Goal: Task Accomplishment & Management: Manage account settings

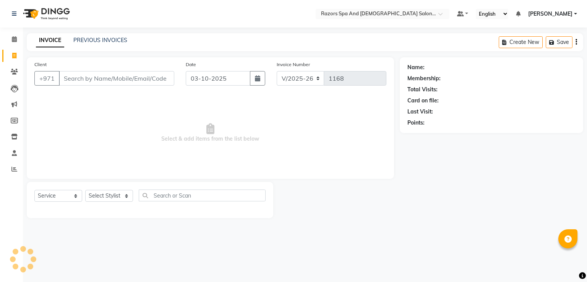
select select "8419"
select select "service"
click at [16, 39] on icon at bounding box center [14, 39] width 5 height 6
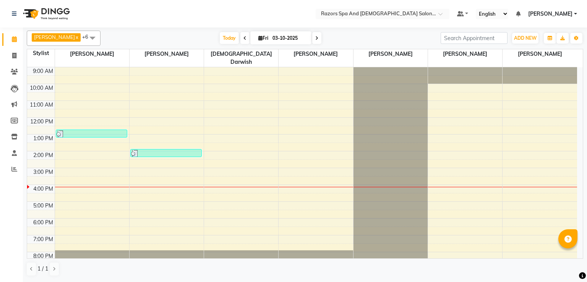
click at [251, 185] on td at bounding box center [316, 189] width 522 height 8
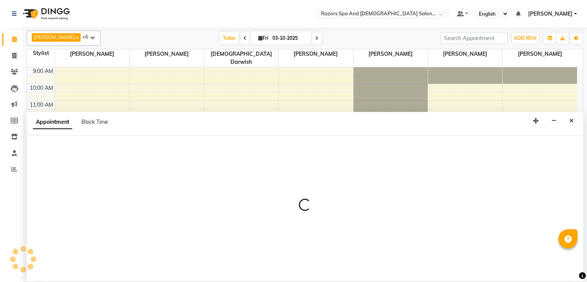
select select "81370"
select select "960"
select select "tentative"
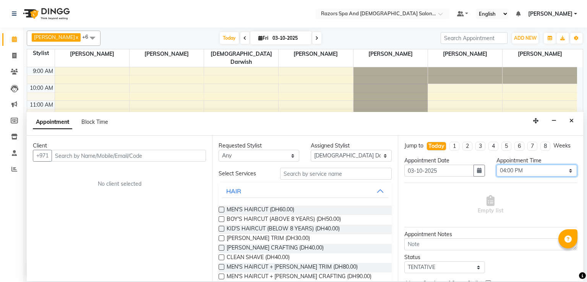
click at [523, 167] on select "Select 10:00 AM 10:05 AM 10:10 AM 10:15 AM 10:20 AM 10:25 AM 10:30 AM 10:35 AM …" at bounding box center [536, 171] width 81 height 12
click at [496, 165] on select "Select 10:00 AM 10:05 AM 10:10 AM 10:15 AM 10:20 AM 10:25 AM 10:30 AM 10:35 AM …" at bounding box center [536, 171] width 81 height 12
click at [535, 174] on select "Select 10:00 AM 10:05 AM 10:10 AM 10:15 AM 10:20 AM 10:25 AM 10:30 AM 10:35 AM …" at bounding box center [536, 171] width 81 height 12
select select "975"
click at [496, 165] on select "Select 10:00 AM 10:05 AM 10:10 AM 10:15 AM 10:20 AM 10:25 AM 10:30 AM 10:35 AM …" at bounding box center [536, 171] width 81 height 12
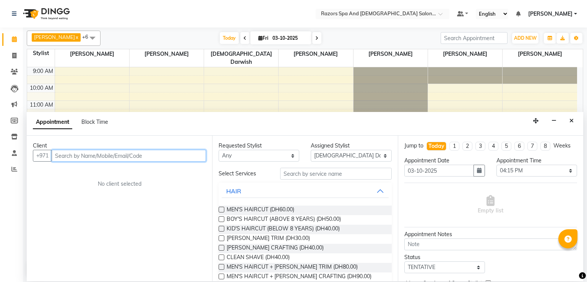
click at [137, 156] on input "text" at bounding box center [129, 156] width 154 height 12
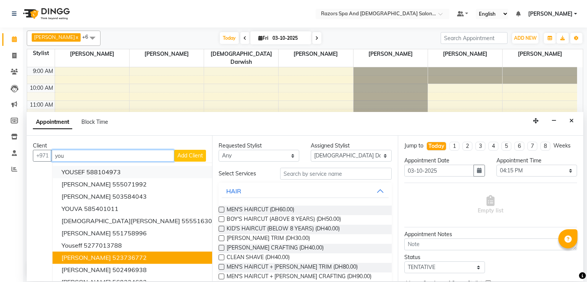
click at [136, 171] on button "YOUSEF 588104973" at bounding box center [138, 172] width 173 height 12
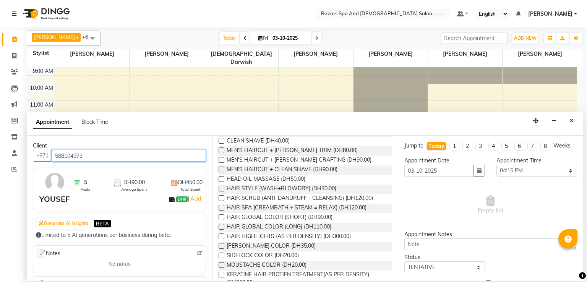
scroll to position [127, 0]
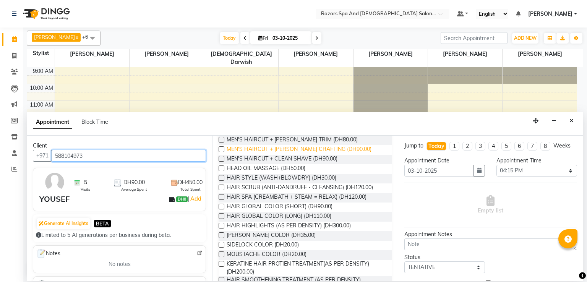
type input "588104973"
click at [345, 149] on span "MEN'S HAIRCUT + [PERSON_NAME] CRAFTING (DH90.00)" at bounding box center [299, 150] width 145 height 10
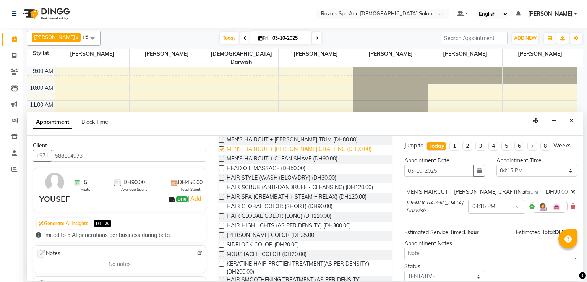
checkbox input "false"
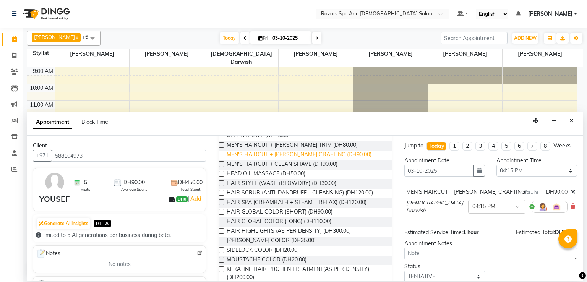
scroll to position [112, 0]
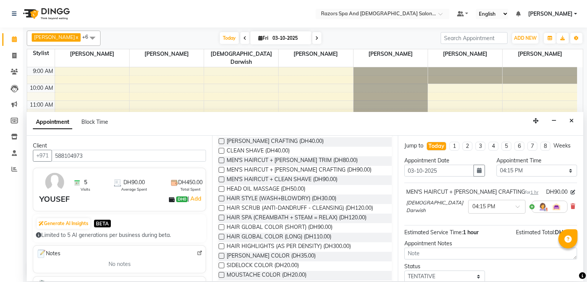
click at [398, 140] on div "Jump to [DATE] 1 2 3 4 5 6 7 8 Weeks Appointment Date [DATE] Appointment Time S…" at bounding box center [490, 209] width 185 height 146
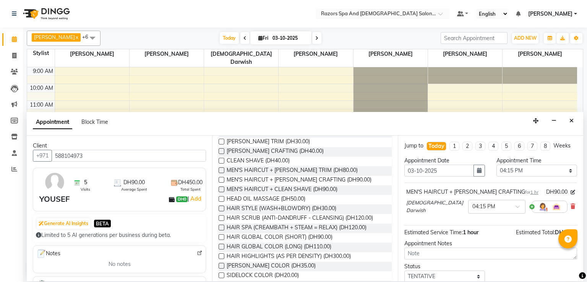
click at [398, 139] on div "Jump to [DATE] 1 2 3 4 5 6 7 8 Weeks Appointment Date [DATE] Appointment Time S…" at bounding box center [490, 209] width 185 height 146
click at [398, 140] on div "Jump to [DATE] 1 2 3 4 5 6 7 8 Weeks Appointment Date [DATE] Appointment Time S…" at bounding box center [490, 209] width 185 height 146
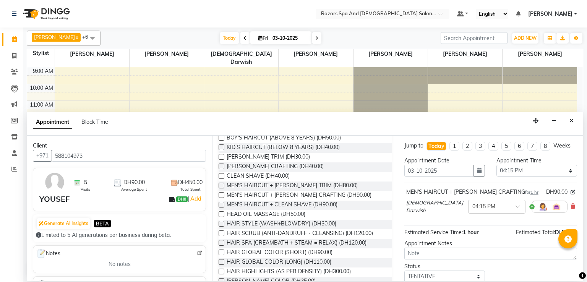
scroll to position [66, 0]
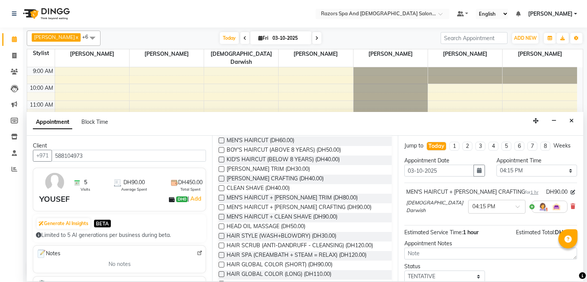
click at [398, 138] on div "Jump to [DATE] 1 2 3 4 5 6 7 8 Weeks Appointment Date [DATE] Appointment Time S…" at bounding box center [490, 209] width 185 height 146
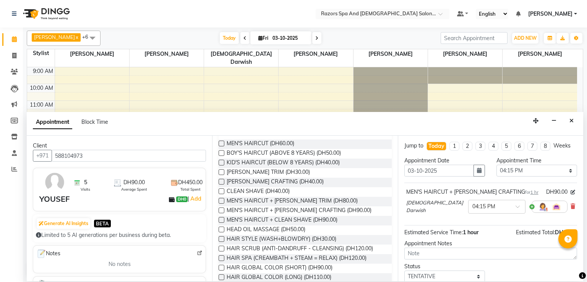
click at [399, 140] on div "Jump to [DATE] 1 2 3 4 5 6 7 8 Weeks Appointment Date [DATE] Appointment Time S…" at bounding box center [490, 209] width 185 height 146
click at [398, 141] on div "Jump to [DATE] 1 2 3 4 5 6 7 8 Weeks Appointment Date [DATE] Appointment Time S…" at bounding box center [490, 209] width 185 height 146
click at [398, 140] on div "Jump to [DATE] 1 2 3 4 5 6 7 8 Weeks Appointment Date [DATE] Appointment Time S…" at bounding box center [490, 209] width 185 height 146
click at [399, 142] on div "Jump to [DATE] 1 2 3 4 5 6 7 8 Weeks" at bounding box center [491, 149] width 184 height 15
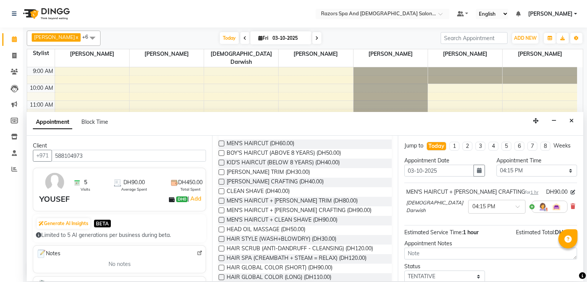
scroll to position [0, 0]
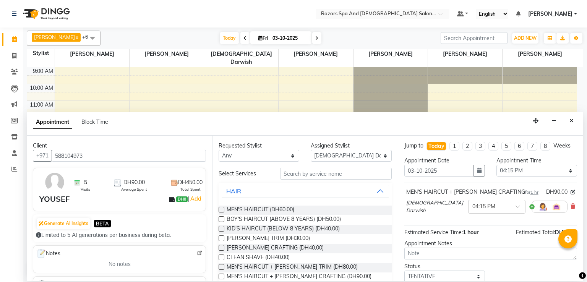
click at [224, 209] on label at bounding box center [222, 210] width 6 height 6
click at [224, 209] on input "checkbox" at bounding box center [221, 210] width 5 height 5
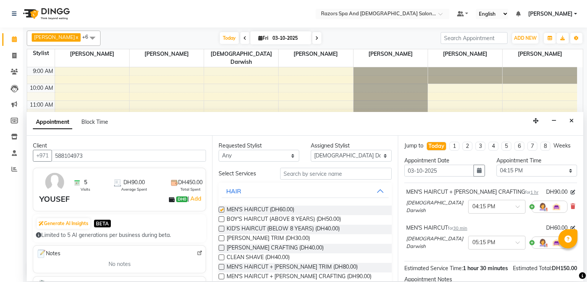
checkbox input "false"
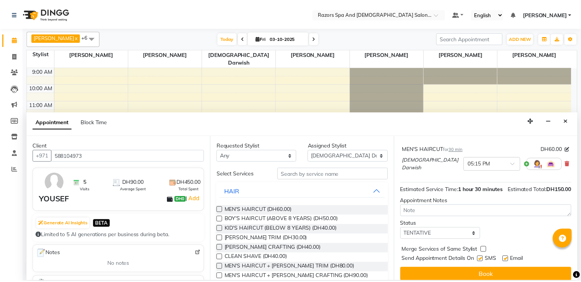
scroll to position [91, 0]
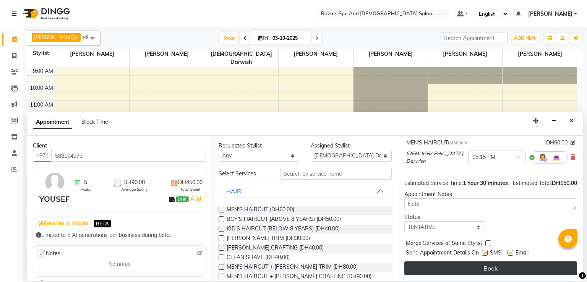
click at [468, 268] on button "Book" at bounding box center [490, 268] width 173 height 14
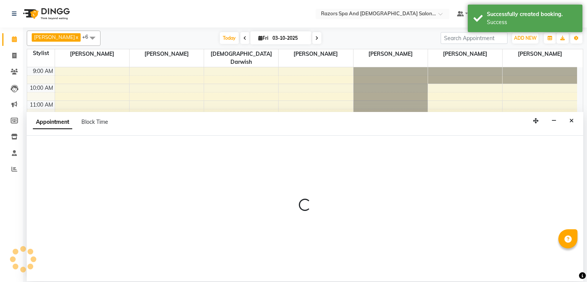
select select "81370"
select select "1050"
select select "tentative"
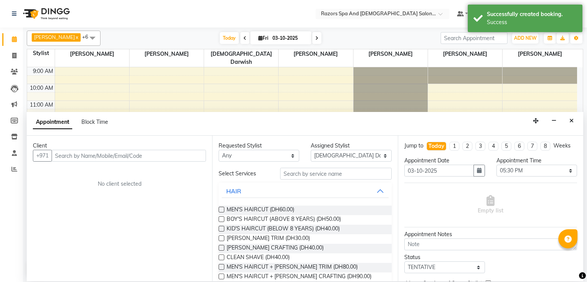
click at [581, 118] on div "Appointment Block Time" at bounding box center [305, 124] width 556 height 24
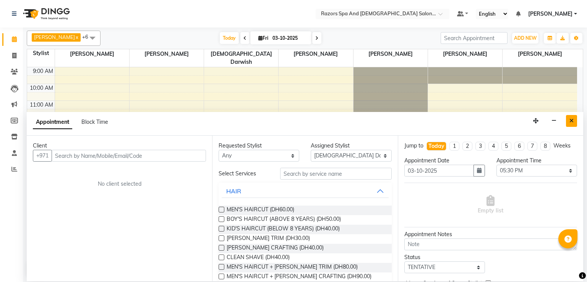
click at [572, 121] on icon "Close" at bounding box center [571, 120] width 4 height 5
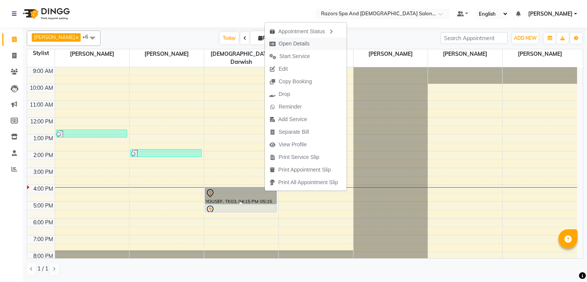
click at [326, 45] on button "Open Details" at bounding box center [306, 43] width 82 height 13
select select "7"
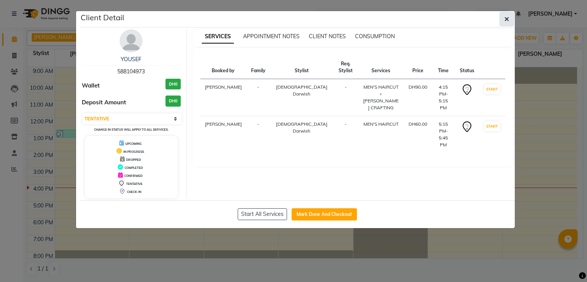
click at [507, 19] on icon "button" at bounding box center [507, 19] width 5 height 6
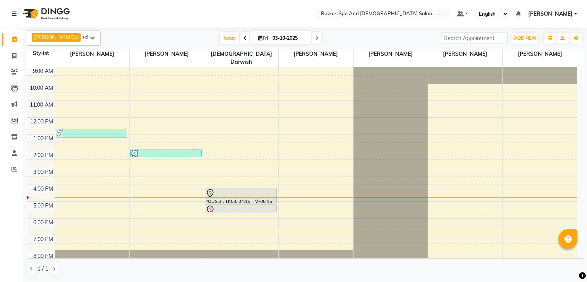
click at [264, 189] on div at bounding box center [241, 193] width 70 height 9
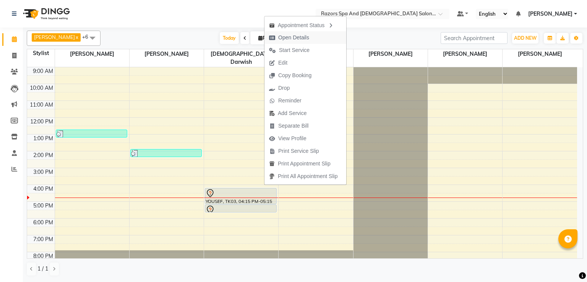
click at [323, 40] on button "Open Details" at bounding box center [305, 37] width 82 height 13
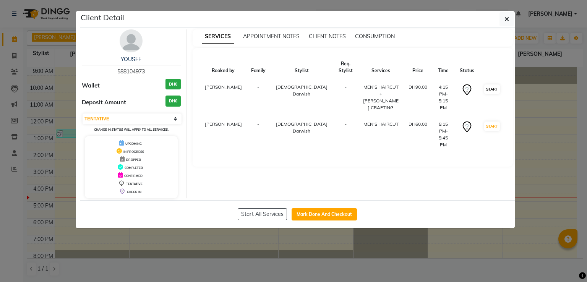
click at [495, 84] on button "START" at bounding box center [492, 89] width 16 height 10
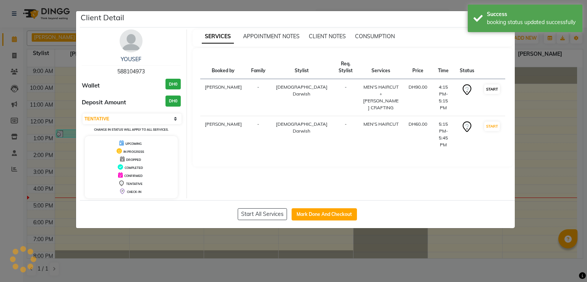
select select "select"
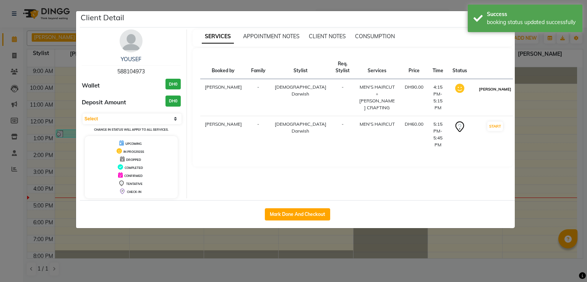
click at [490, 93] on button "[PERSON_NAME]" at bounding box center [495, 89] width 36 height 10
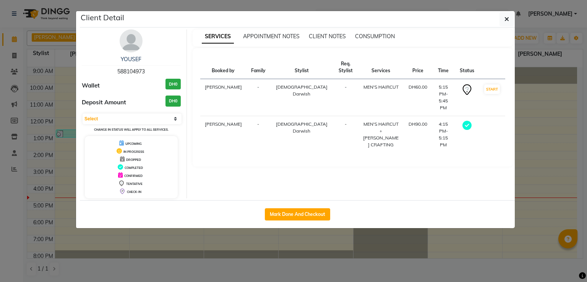
click at [363, 121] on div "MEN'S HAIRCUT + [PERSON_NAME] CRAFTING" at bounding box center [381, 135] width 37 height 28
click at [312, 216] on button "Mark Done And Checkout" at bounding box center [297, 214] width 65 height 12
select select "service"
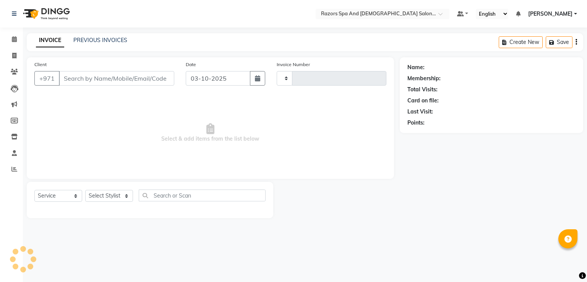
type input "1168"
select select "8419"
type input "588104973"
select select "81370"
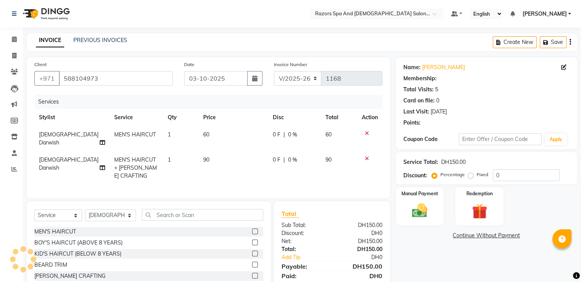
click at [367, 133] on icon at bounding box center [367, 133] width 4 height 5
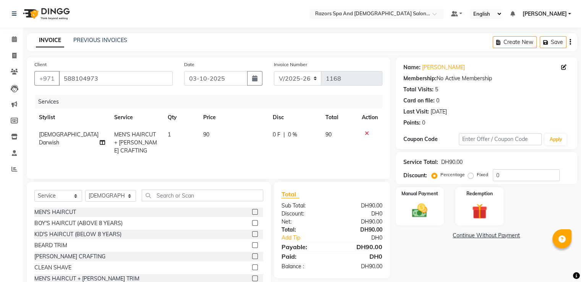
click at [427, 205] on img at bounding box center [419, 211] width 25 height 18
click at [497, 237] on span "CARD" at bounding box center [495, 236] width 16 height 9
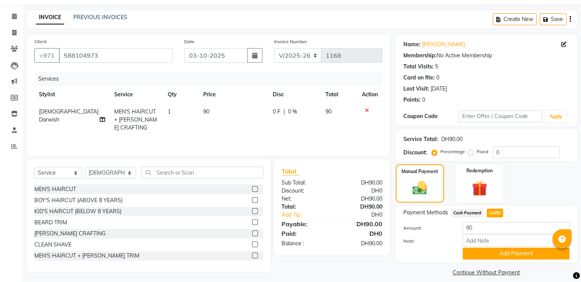
scroll to position [31, 0]
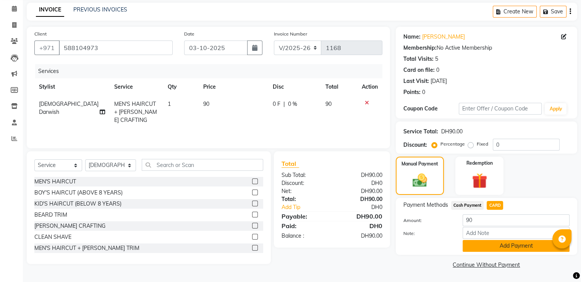
click at [484, 247] on button "Add Payment" at bounding box center [516, 246] width 107 height 12
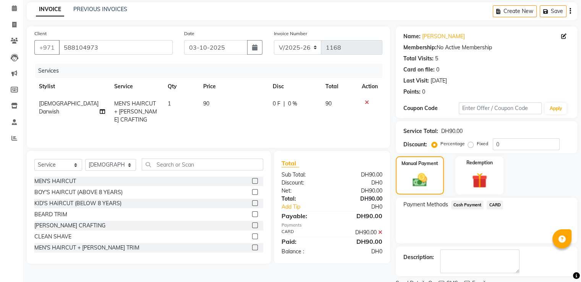
scroll to position [62, 0]
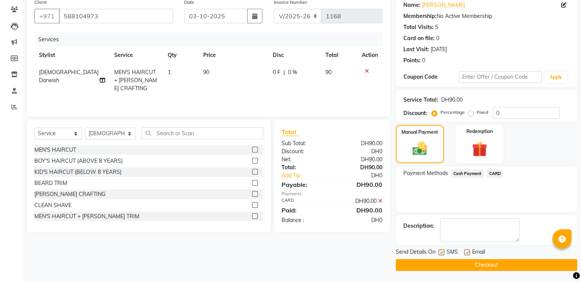
click at [426, 264] on button "Checkout" at bounding box center [487, 265] width 182 height 12
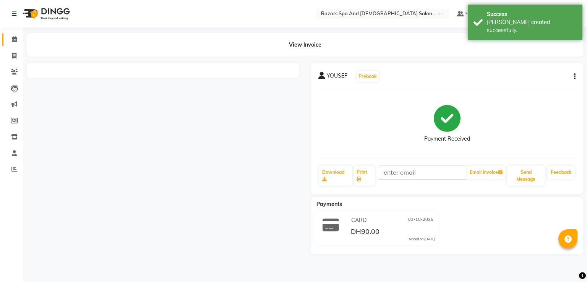
click at [12, 38] on icon at bounding box center [14, 39] width 5 height 6
